Goal: Find specific page/section: Find specific page/section

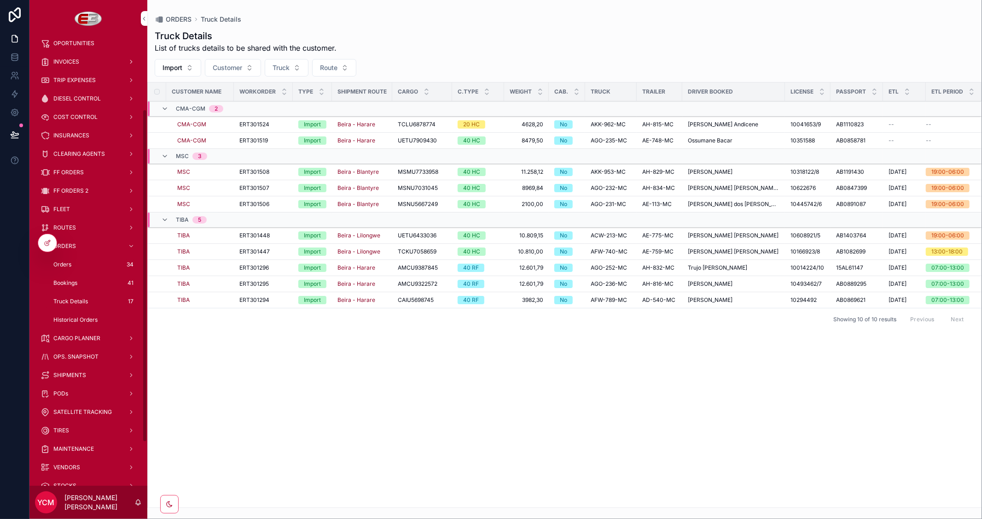
scroll to position [102, 0]
click at [71, 353] on span "SHIPMENTS" at bounding box center [69, 354] width 33 height 7
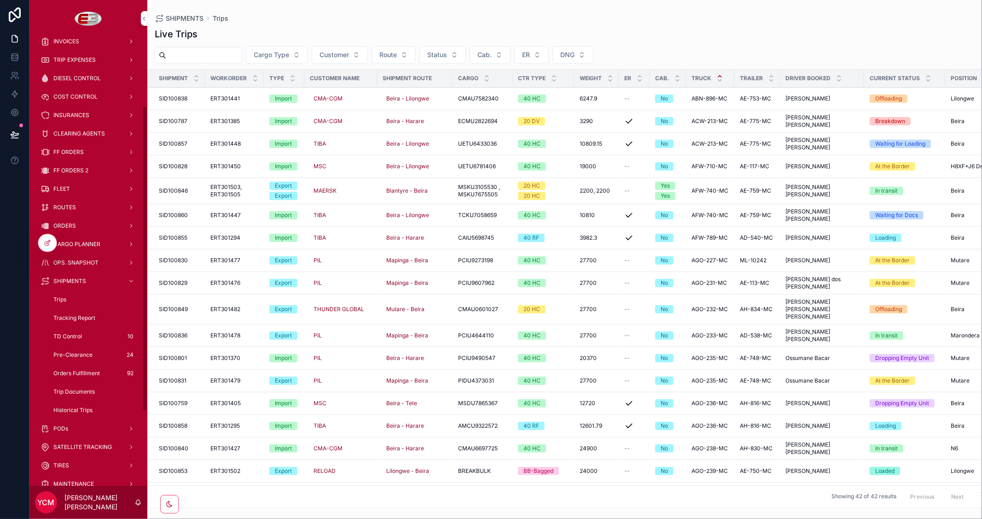
click at [349, 51] on span "Customer" at bounding box center [334, 54] width 29 height 9
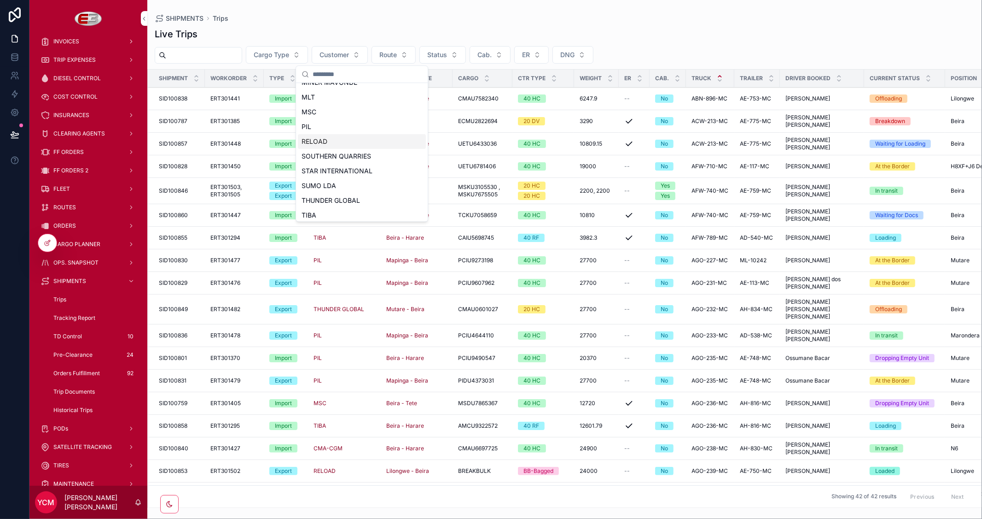
scroll to position [204, 0]
click at [321, 190] on div "TIBA" at bounding box center [362, 197] width 128 height 15
